Goal: Navigation & Orientation: Find specific page/section

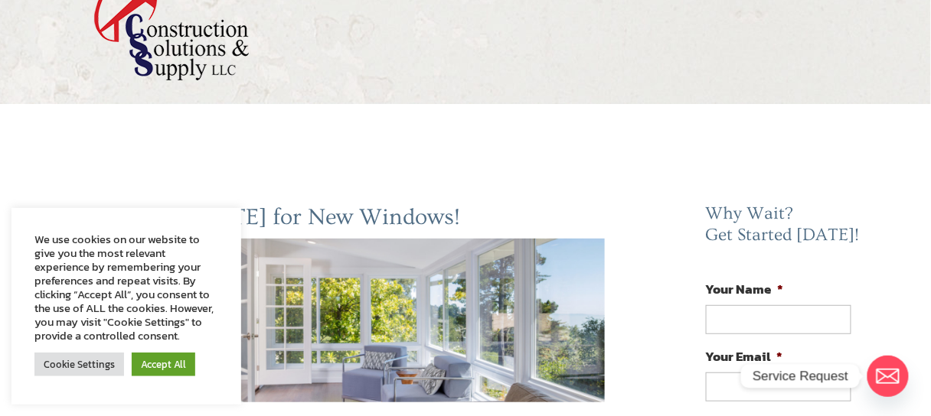
scroll to position [57, 0]
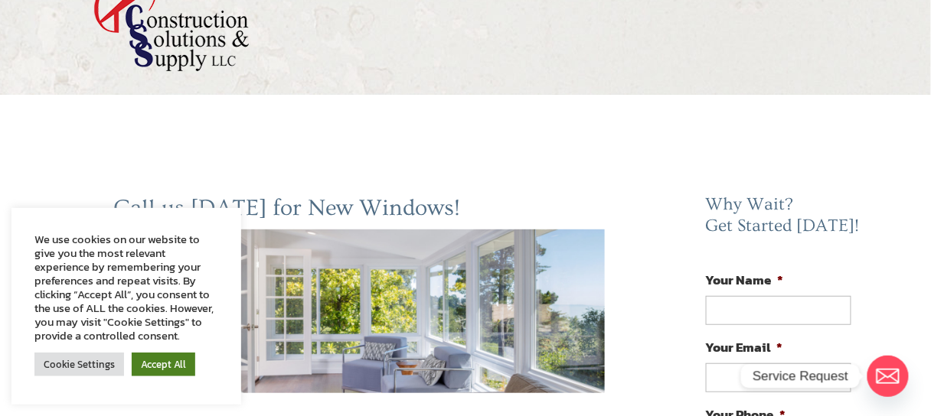
click at [154, 361] on link "Accept All" at bounding box center [164, 365] width 64 height 24
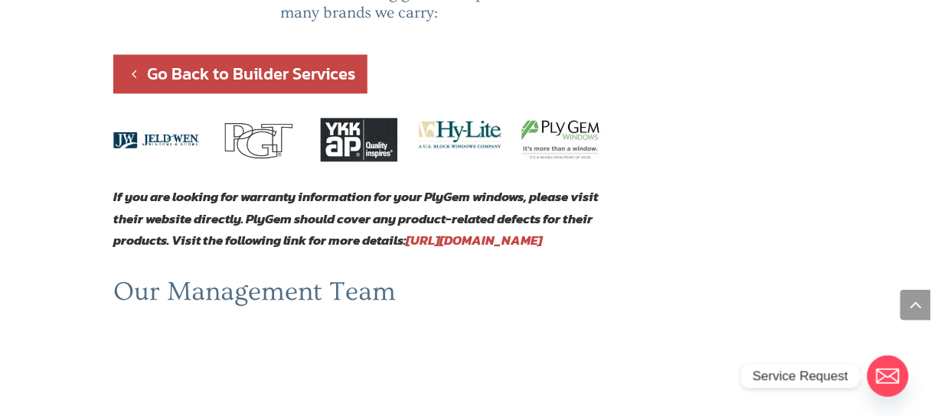
scroll to position [803, 0]
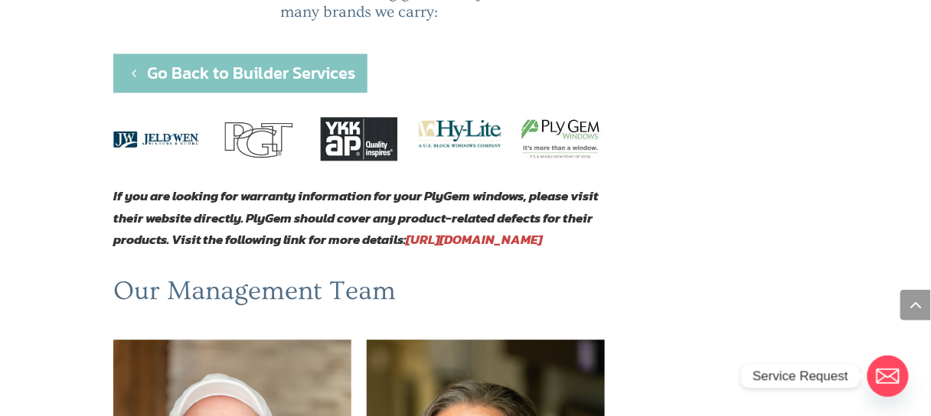
click at [196, 55] on link "Go Back to Builder Services" at bounding box center [239, 73] width 253 height 39
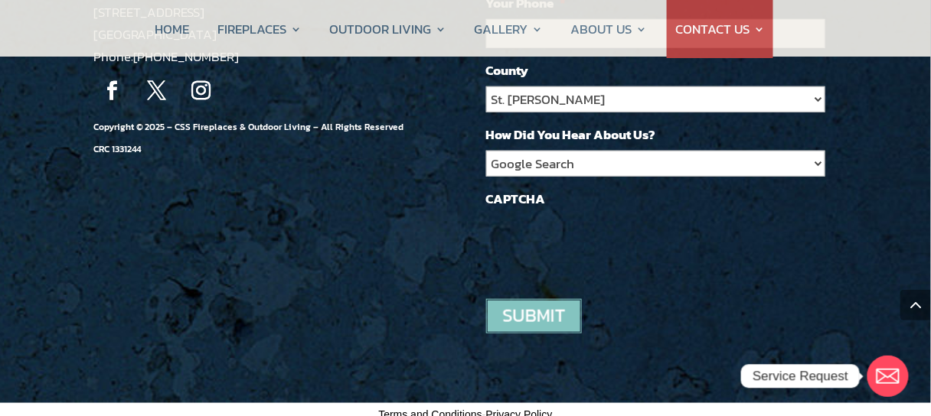
scroll to position [1684, 0]
